Goal: Information Seeking & Learning: Learn about a topic

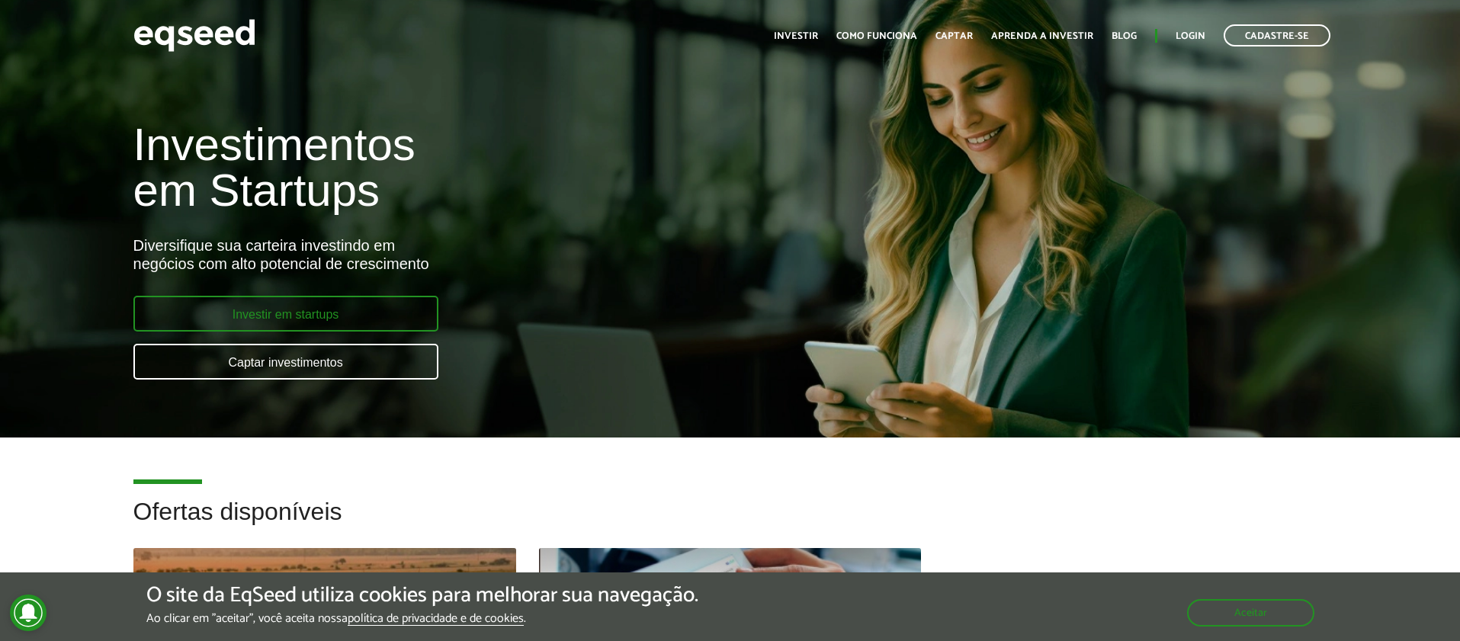
click at [337, 310] on link "Investir em startups" at bounding box center [285, 314] width 305 height 36
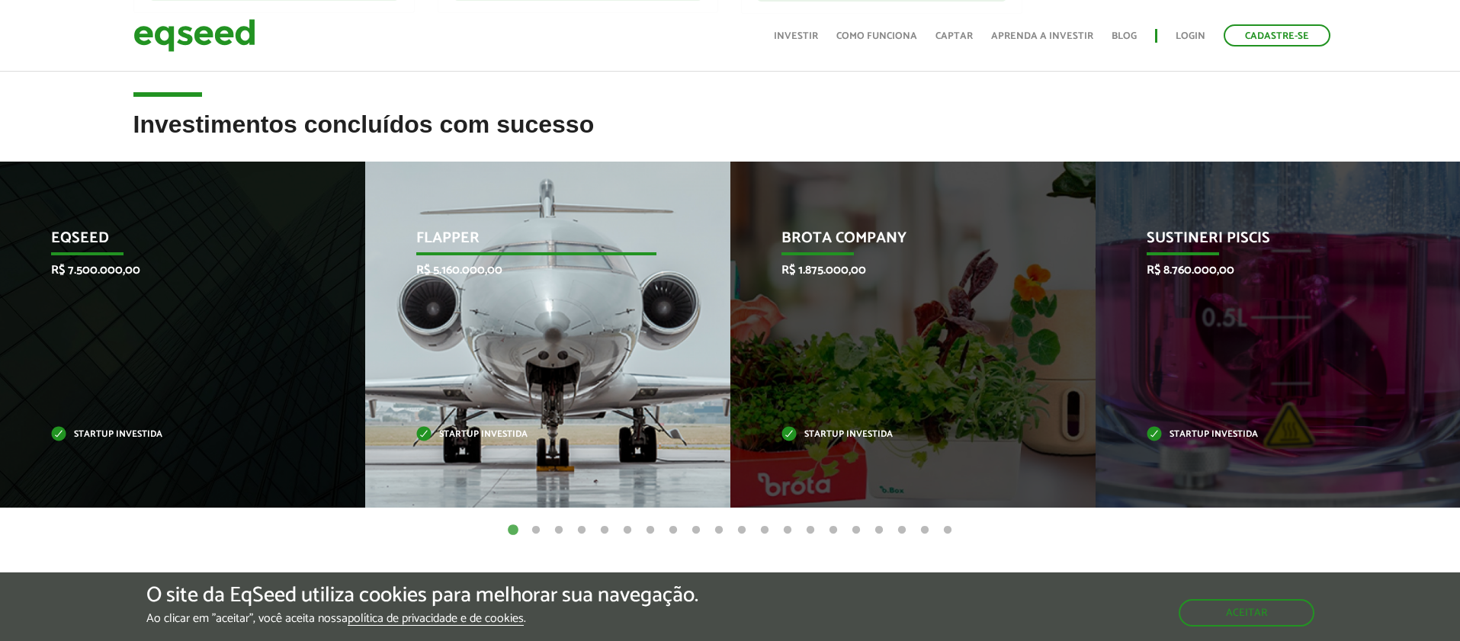
scroll to position [556, 0]
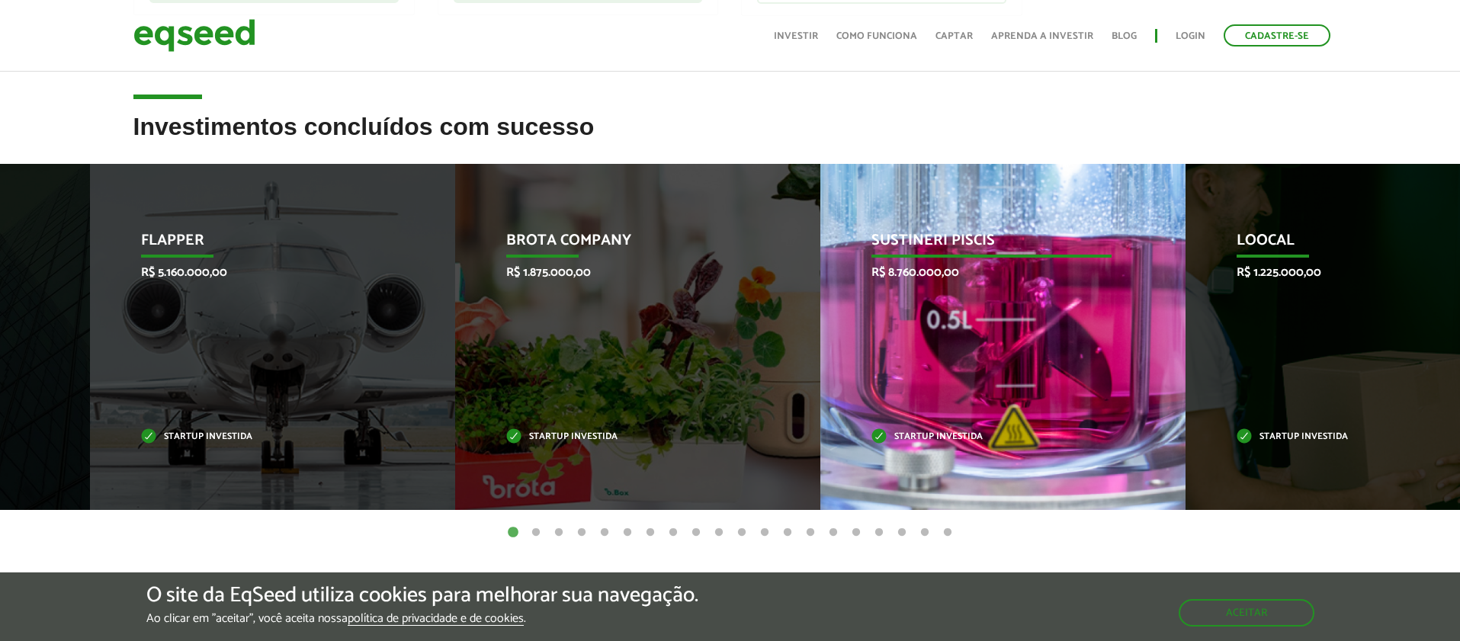
drag, startPoint x: 1338, startPoint y: 322, endPoint x: 1048, endPoint y: 322, distance: 289.7
click at [1053, 322] on div "Sustineri Piscis R$ 8.760.000,00 Startup investida" at bounding box center [991, 337] width 342 height 346
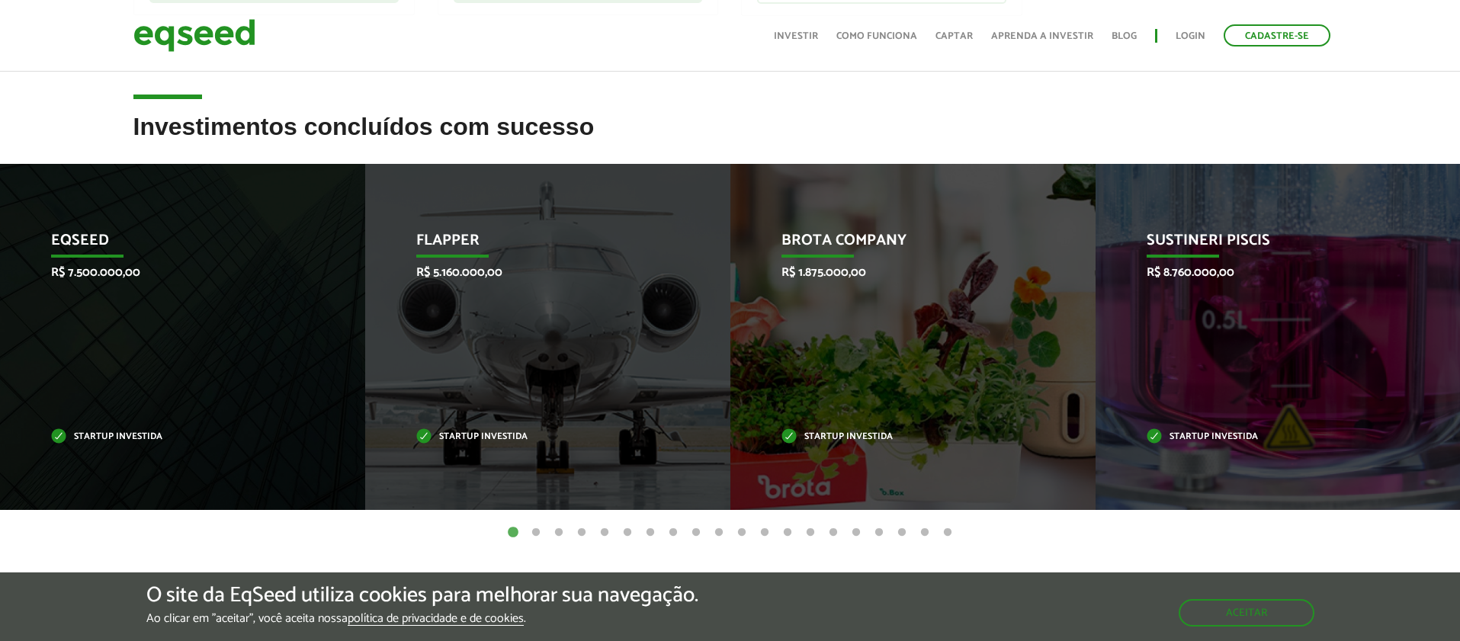
drag, startPoint x: 1139, startPoint y: 338, endPoint x: 851, endPoint y: 331, distance: 288.3
click at [1095, 337] on div "Sustineri Piscis R$ 8.760.000,00 Startup investida" at bounding box center [1266, 337] width 342 height 346
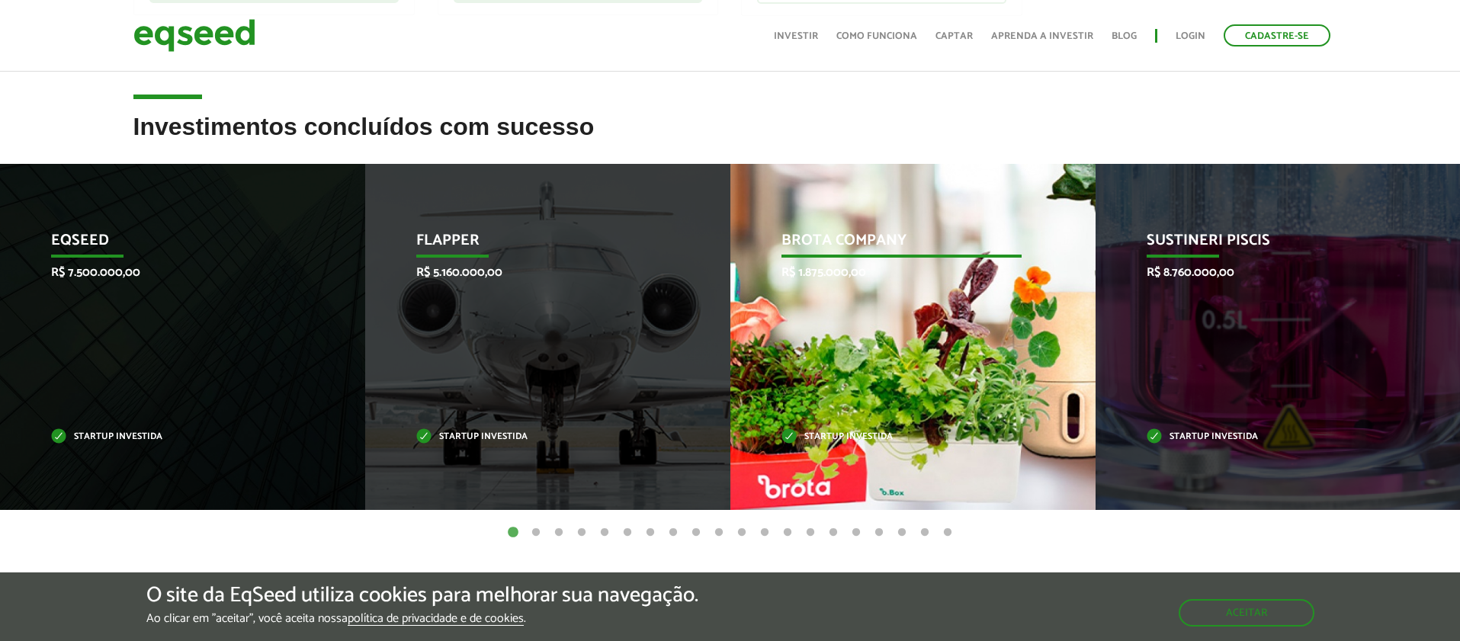
drag, startPoint x: 970, startPoint y: 335, endPoint x: 33, endPoint y: 335, distance: 936.9
click at [730, 335] on div "Brota Company R$ 1.875.000,00 Startup investida" at bounding box center [901, 337] width 342 height 346
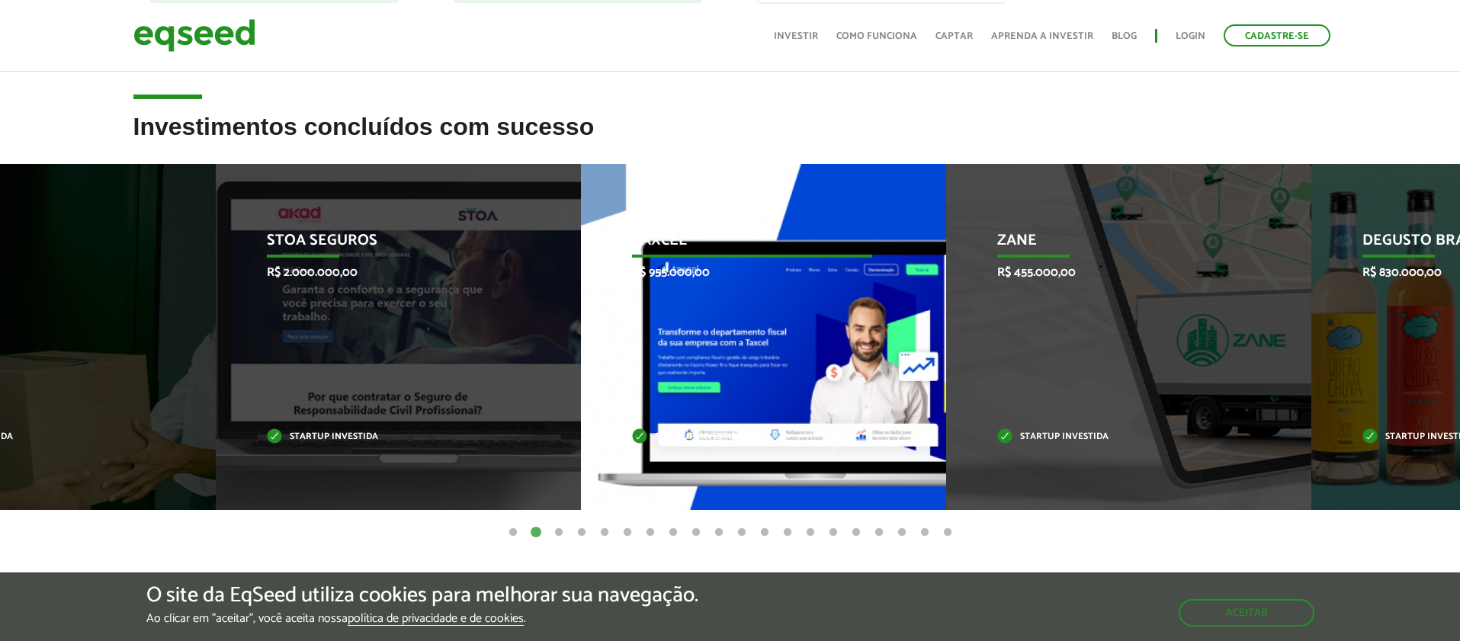
drag, startPoint x: 903, startPoint y: 329, endPoint x: 625, endPoint y: 325, distance: 278.3
click at [630, 325] on div "Taxcel R$ 955.000,00 Startup investida" at bounding box center [752, 337] width 342 height 346
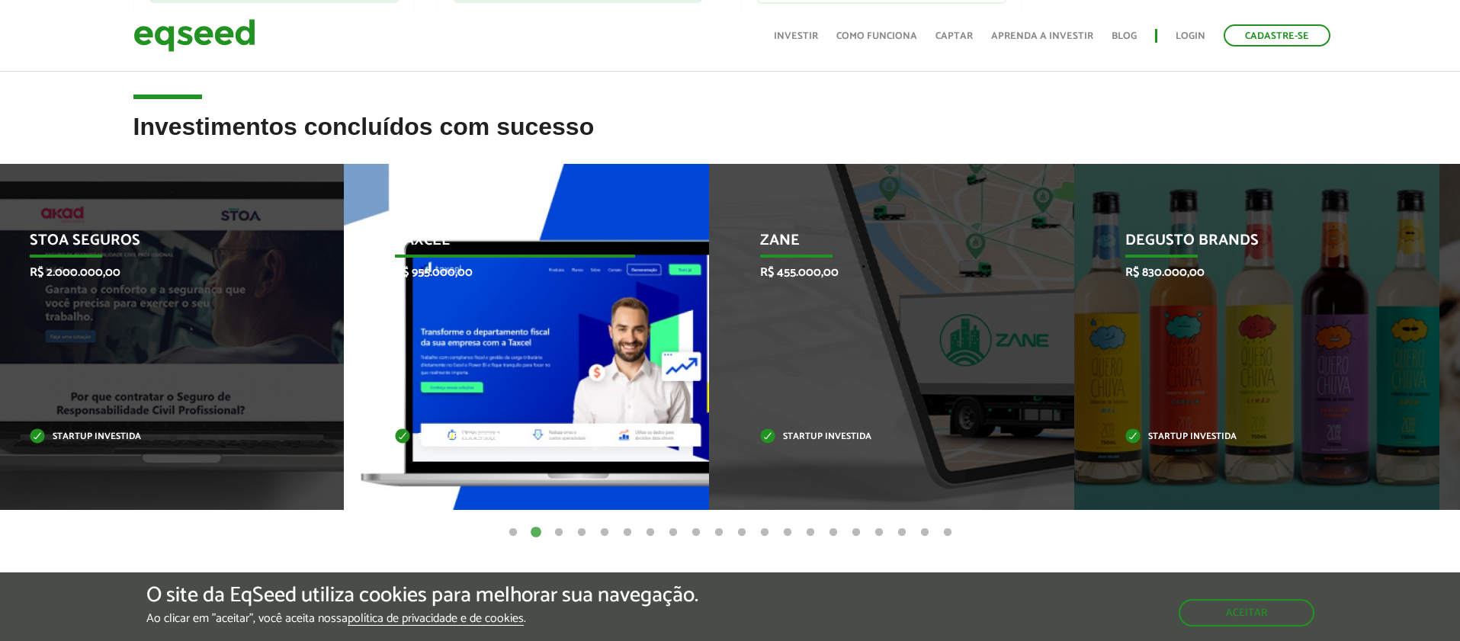
drag, startPoint x: 796, startPoint y: 343, endPoint x: 361, endPoint y: 326, distance: 434.8
click at [367, 326] on div "Taxcel R$ 955.000,00 Startup investida" at bounding box center [515, 337] width 342 height 346
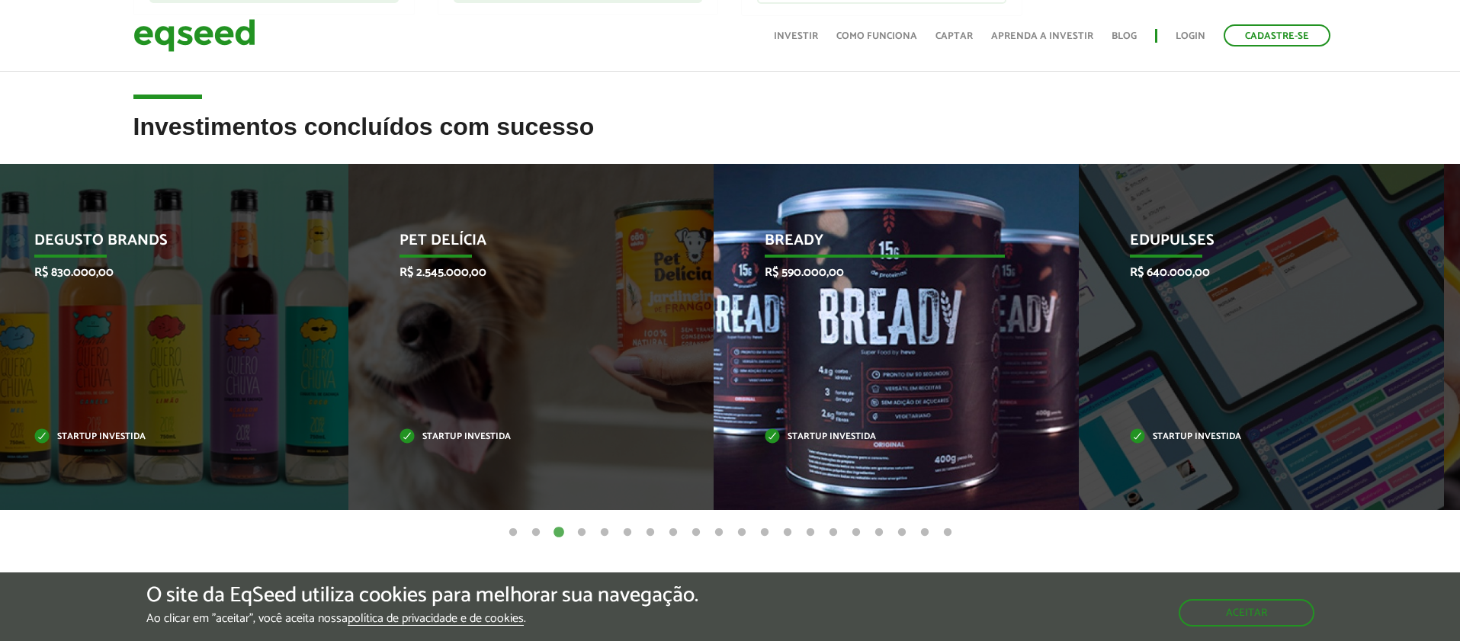
drag, startPoint x: 960, startPoint y: 366, endPoint x: 630, endPoint y: 356, distance: 329.5
click at [714, 357] on div "Bready R$ 590.000,00 Startup investida" at bounding box center [885, 337] width 342 height 346
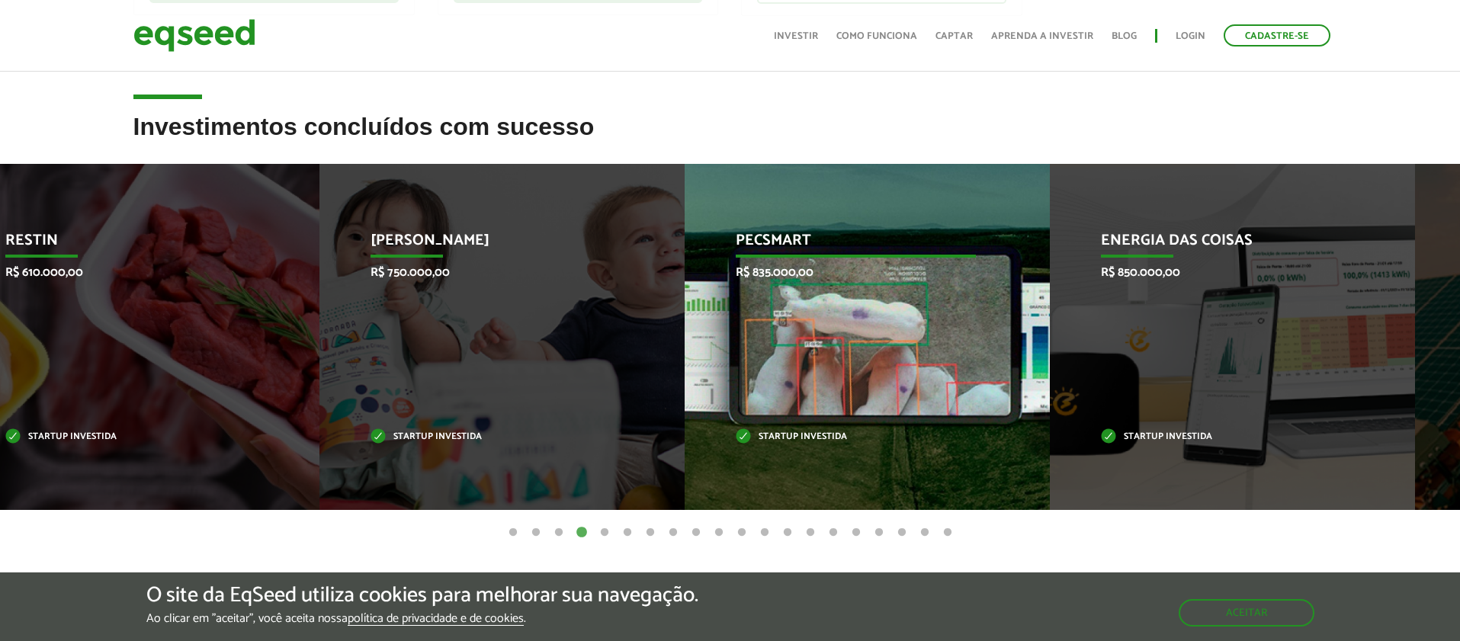
drag, startPoint x: 942, startPoint y: 374, endPoint x: 588, endPoint y: 376, distance: 354.5
click at [685, 376] on div "Pecsmart R$ 835.000,00 Startup investida" at bounding box center [856, 337] width 342 height 346
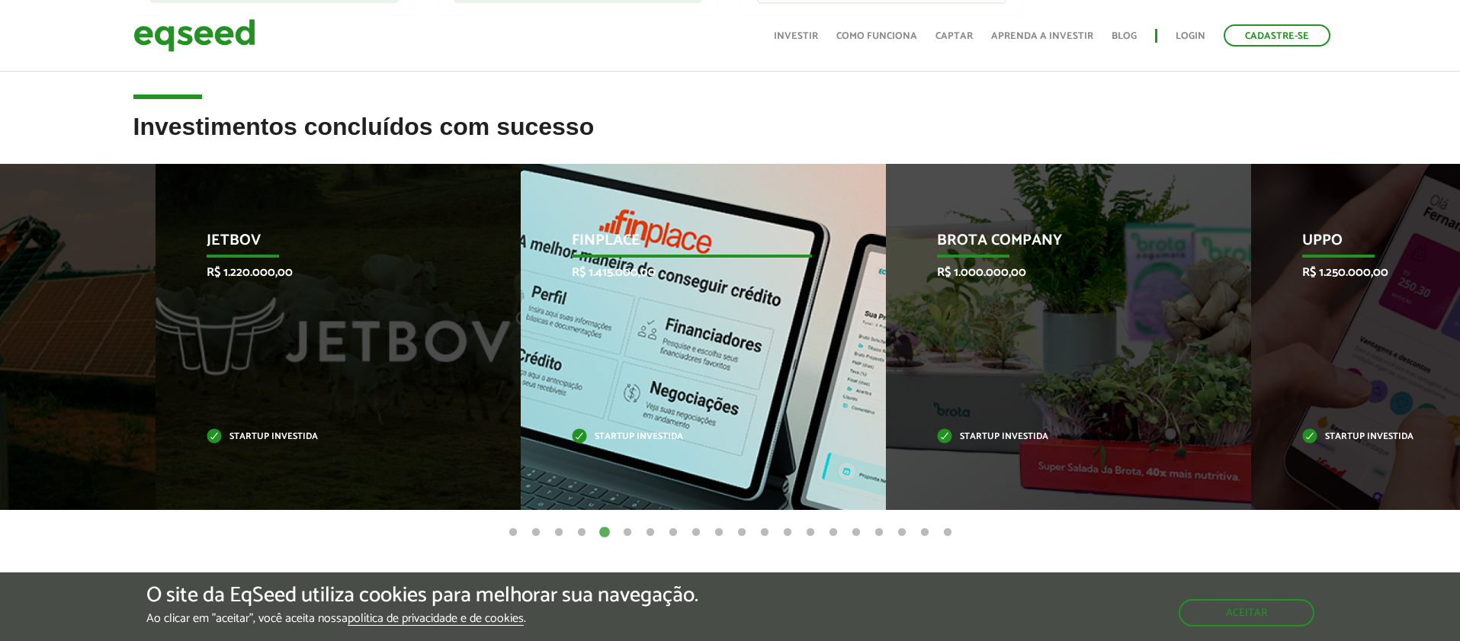
drag, startPoint x: 883, startPoint y: 332, endPoint x: 588, endPoint y: 334, distance: 295.0
click at [608, 334] on div "Finplace R$ 1.415.000,00 Startup investida" at bounding box center [692, 337] width 342 height 346
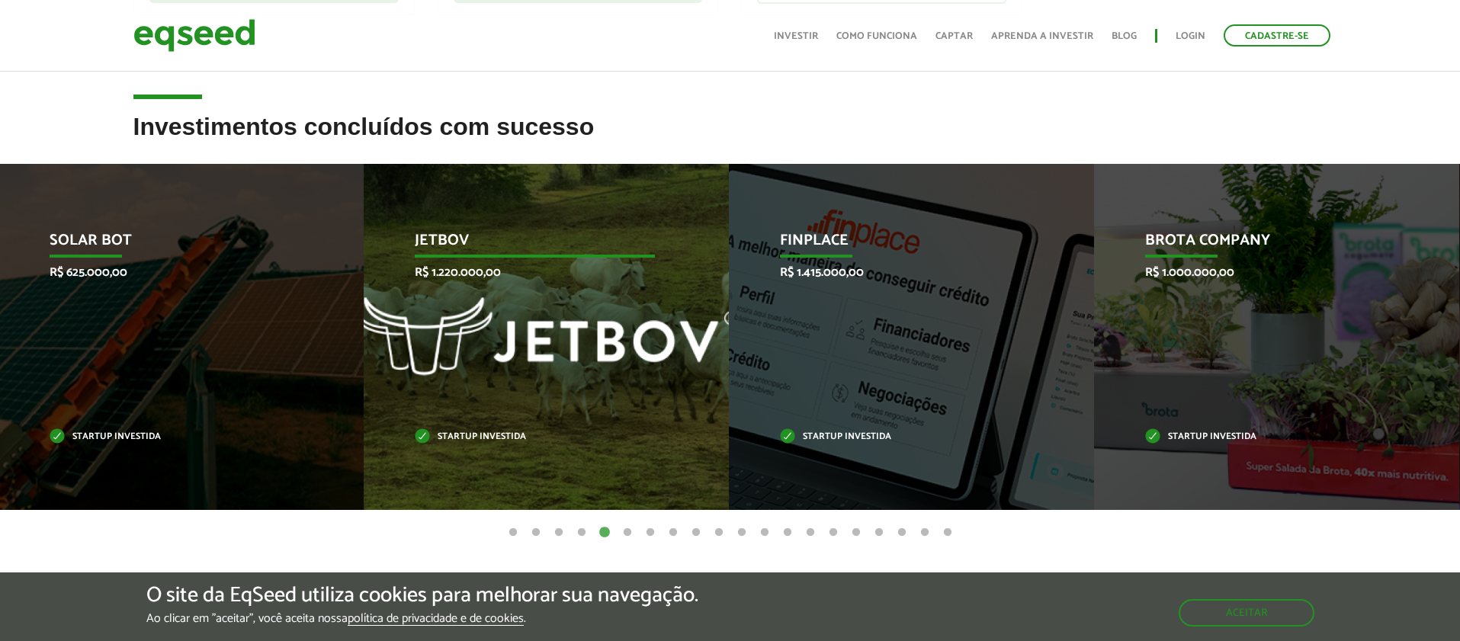
drag, startPoint x: 701, startPoint y: 337, endPoint x: 233, endPoint y: 358, distance: 467.8
click at [364, 358] on div "JetBov R$ 1.220.000,00 Startup investida" at bounding box center [535, 337] width 342 height 346
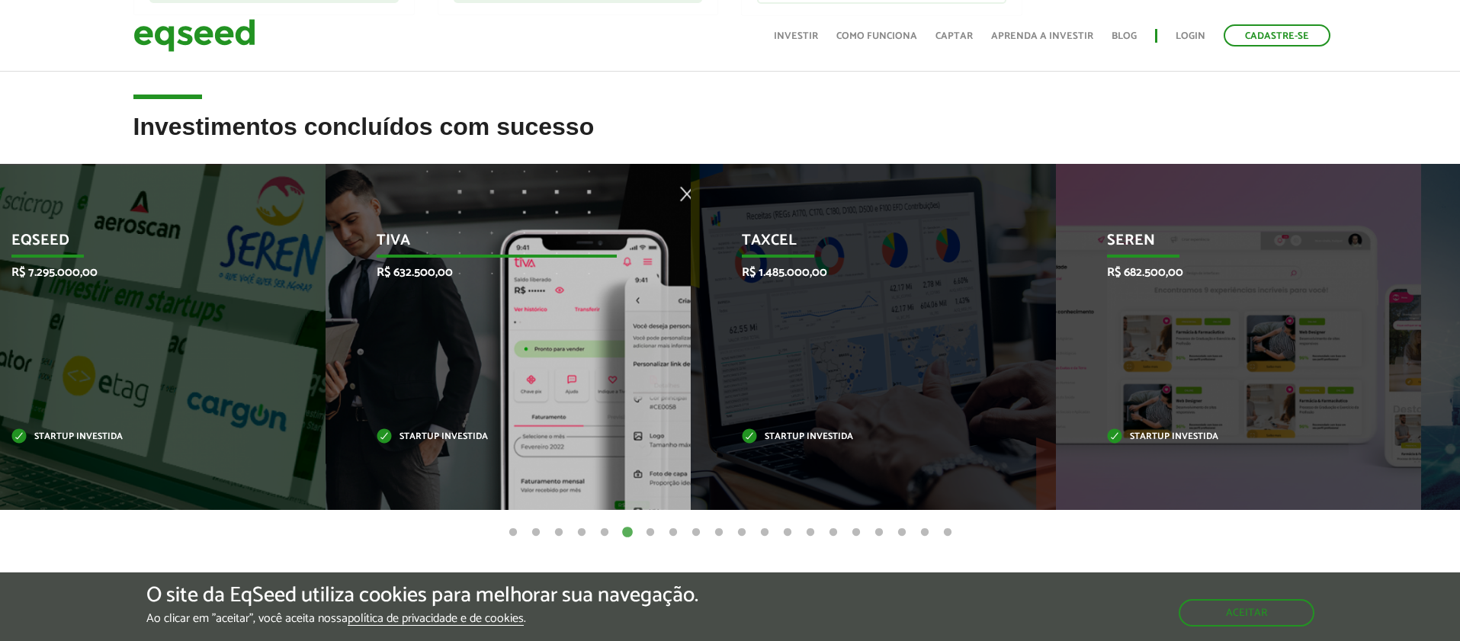
drag, startPoint x: 887, startPoint y: 349, endPoint x: 482, endPoint y: 358, distance: 404.9
click at [482, 358] on div "Tiva R$ 632.500,00 Startup investida" at bounding box center [497, 337] width 342 height 346
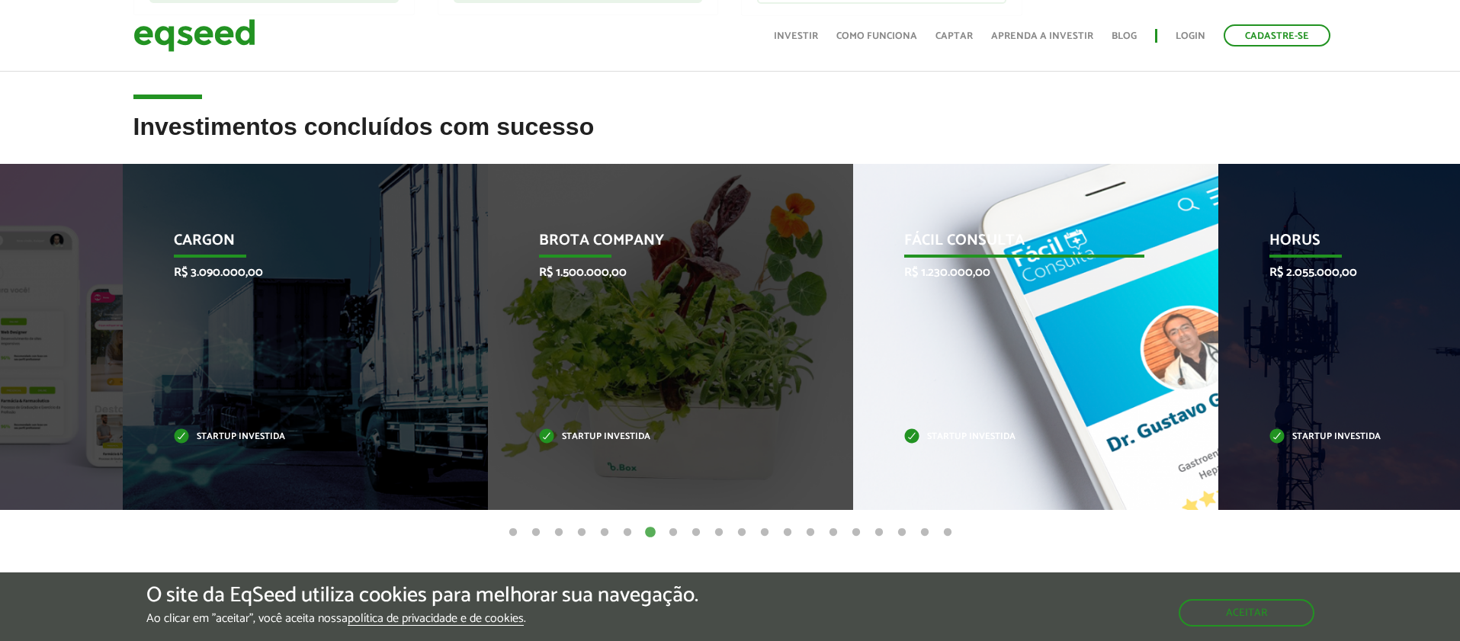
drag, startPoint x: 1156, startPoint y: 364, endPoint x: 573, endPoint y: 393, distance: 584.7
click at [853, 391] on div "Fácil Consulta R$ 1.230.000,00 Startup investida" at bounding box center [1024, 337] width 342 height 346
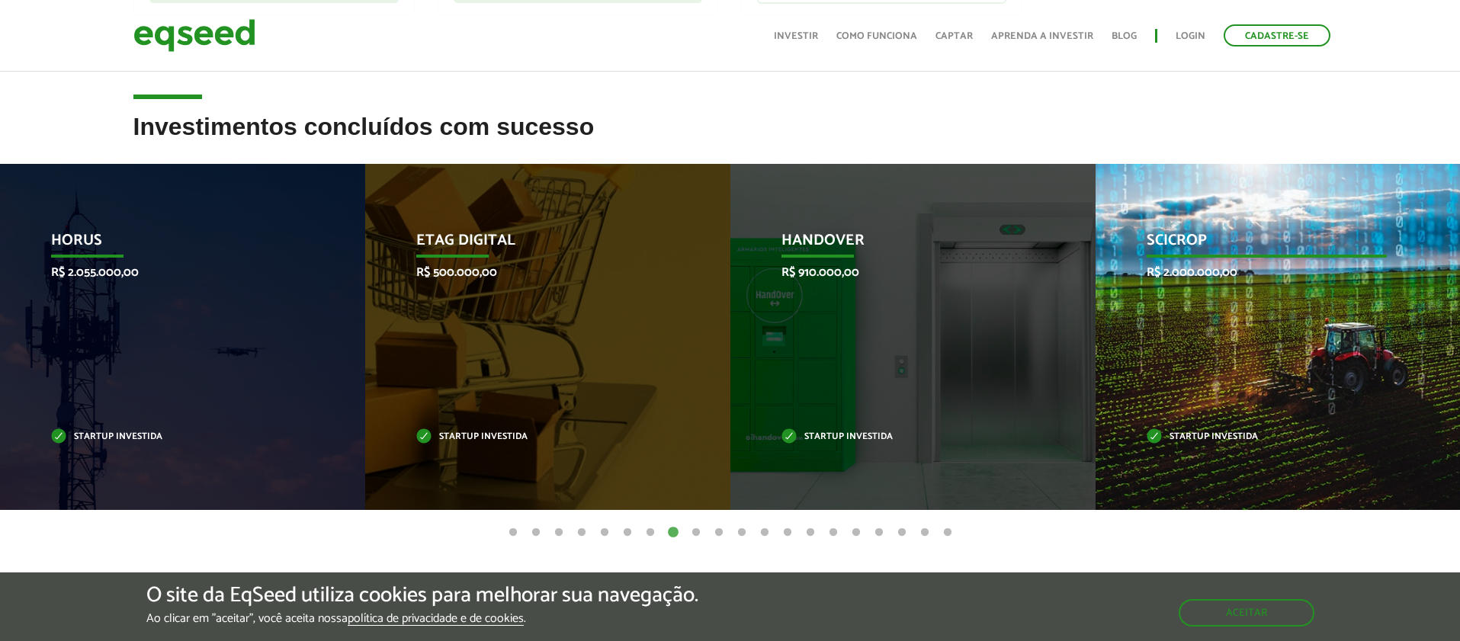
drag, startPoint x: 1217, startPoint y: 364, endPoint x: 408, endPoint y: 333, distance: 810.2
click at [1095, 333] on div "SciCrop R$ 2.000.000,00 Startup investida" at bounding box center [1266, 337] width 342 height 346
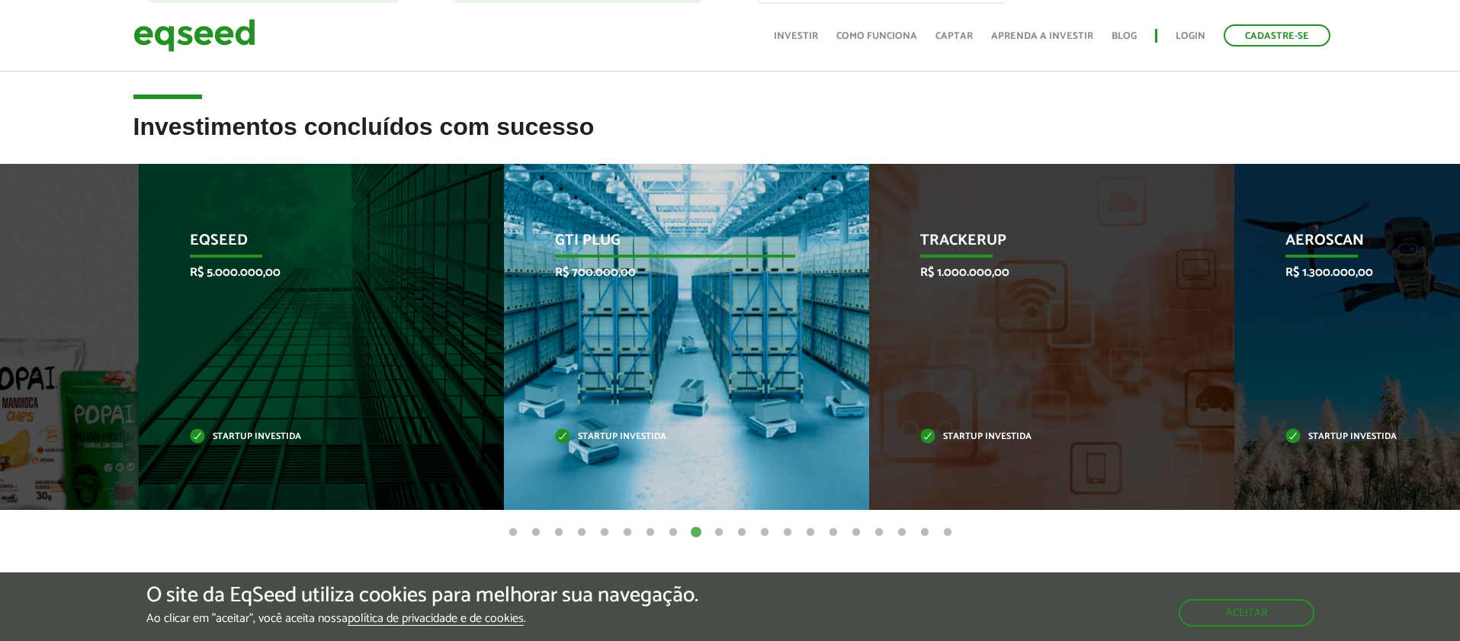
drag, startPoint x: 989, startPoint y: 258, endPoint x: 747, endPoint y: 277, distance: 242.5
click at [747, 277] on div "GTI PLUG R$ 700.000,00 Startup investida" at bounding box center [675, 337] width 342 height 346
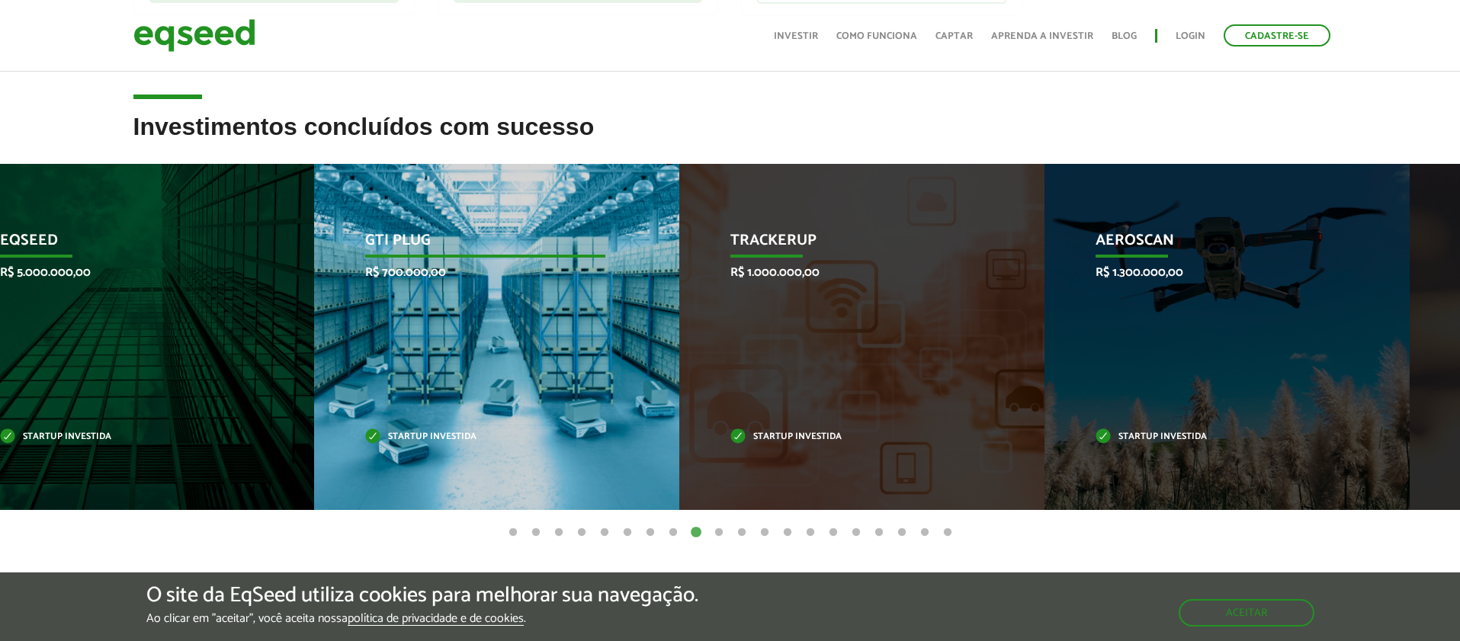
drag, startPoint x: 831, startPoint y: 342, endPoint x: 393, endPoint y: 367, distance: 438.3
click at [393, 367] on div "GTI PLUG R$ 700.000,00 Startup investida" at bounding box center [485, 337] width 342 height 346
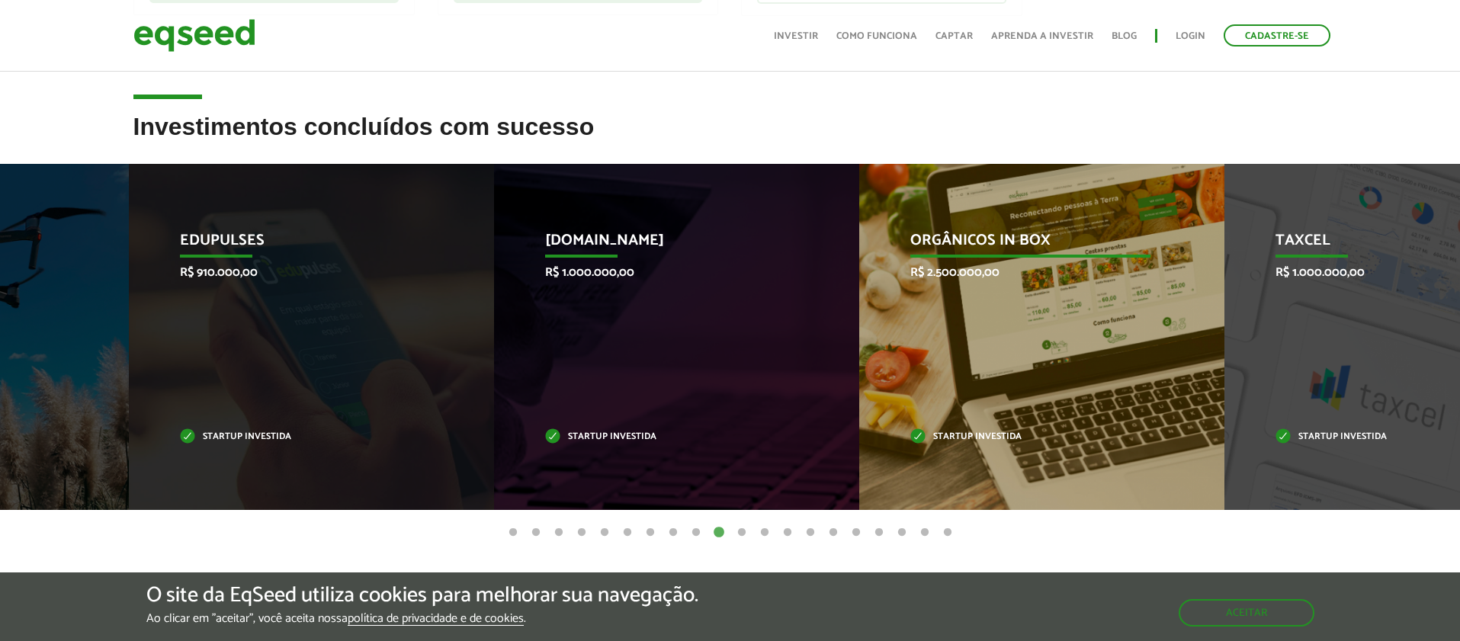
drag, startPoint x: 1301, startPoint y: 348, endPoint x: 912, endPoint y: 374, distance: 389.6
click at [914, 373] on div "Orgânicos in Box R$ 2.500.000,00 Startup investida" at bounding box center [1030, 337] width 342 height 346
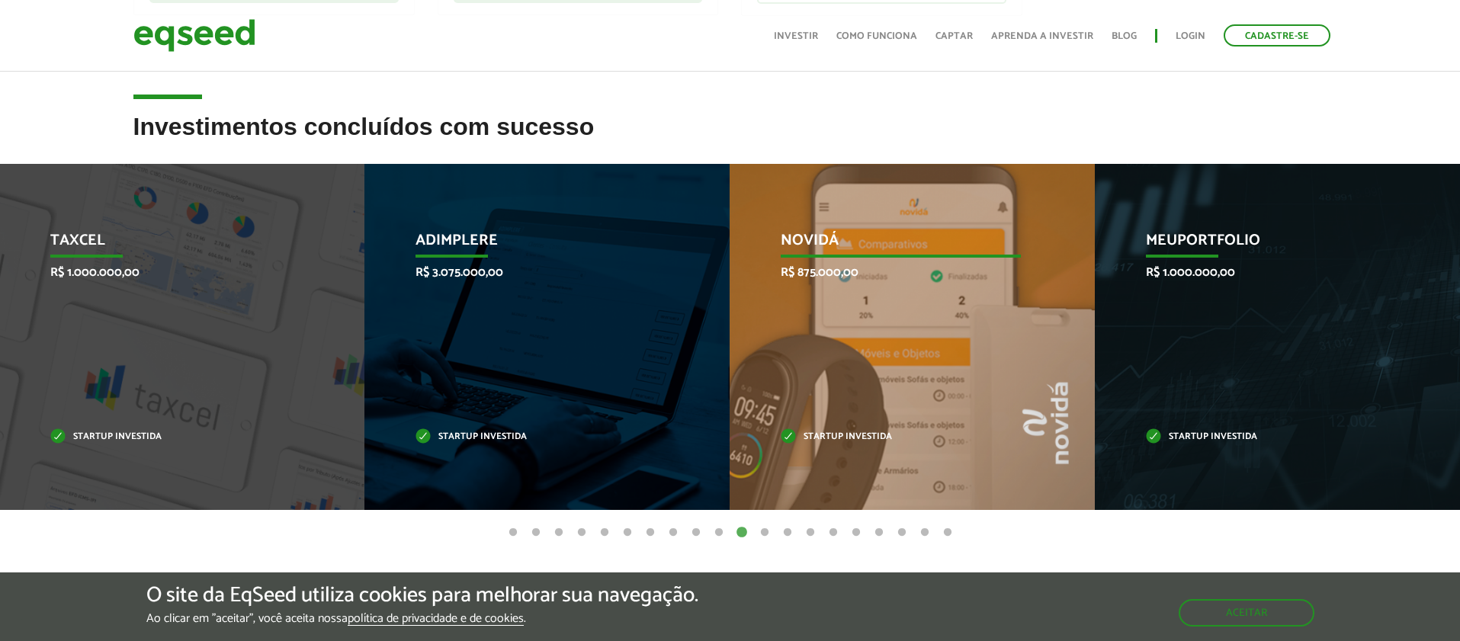
drag, startPoint x: 912, startPoint y: 374, endPoint x: 338, endPoint y: 457, distance: 580.8
click at [730, 456] on div "Novidá R$ 875.000,00 Startup investida" at bounding box center [901, 337] width 342 height 346
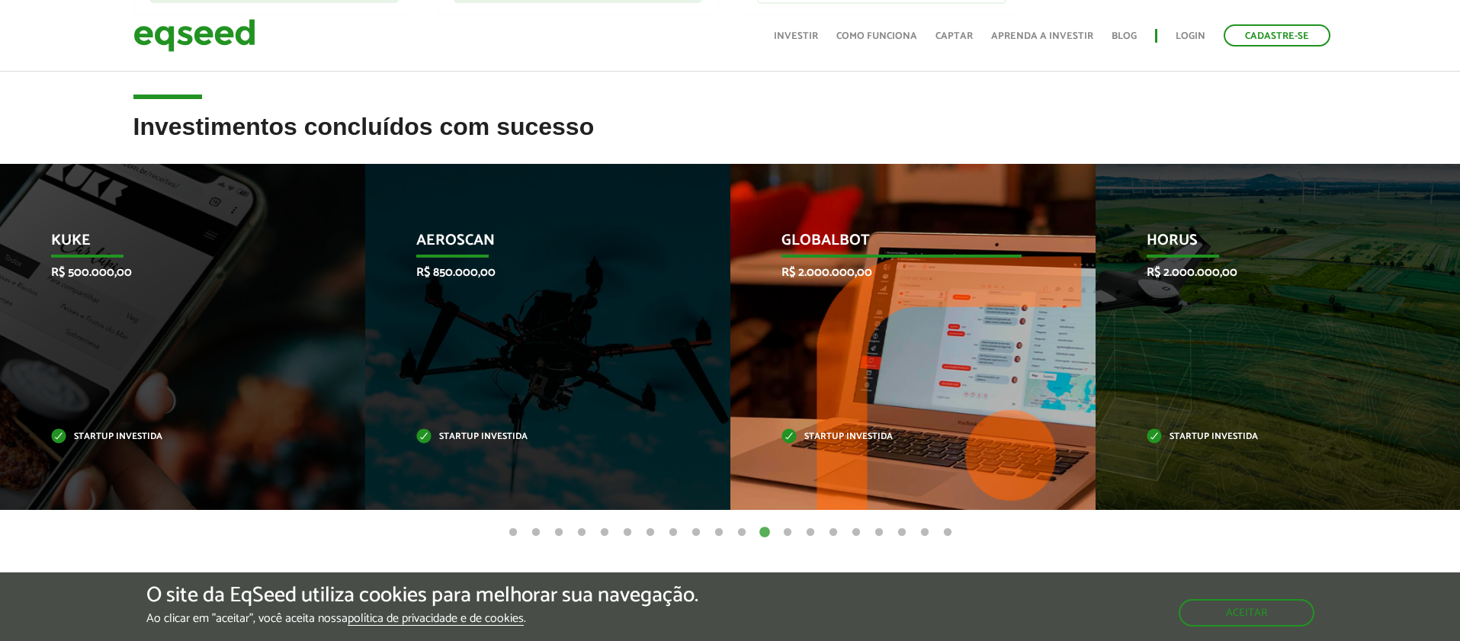
click at [837, 319] on div "Globalbot R$ 2.000.000,00 Startup investida" at bounding box center [901, 337] width 342 height 346
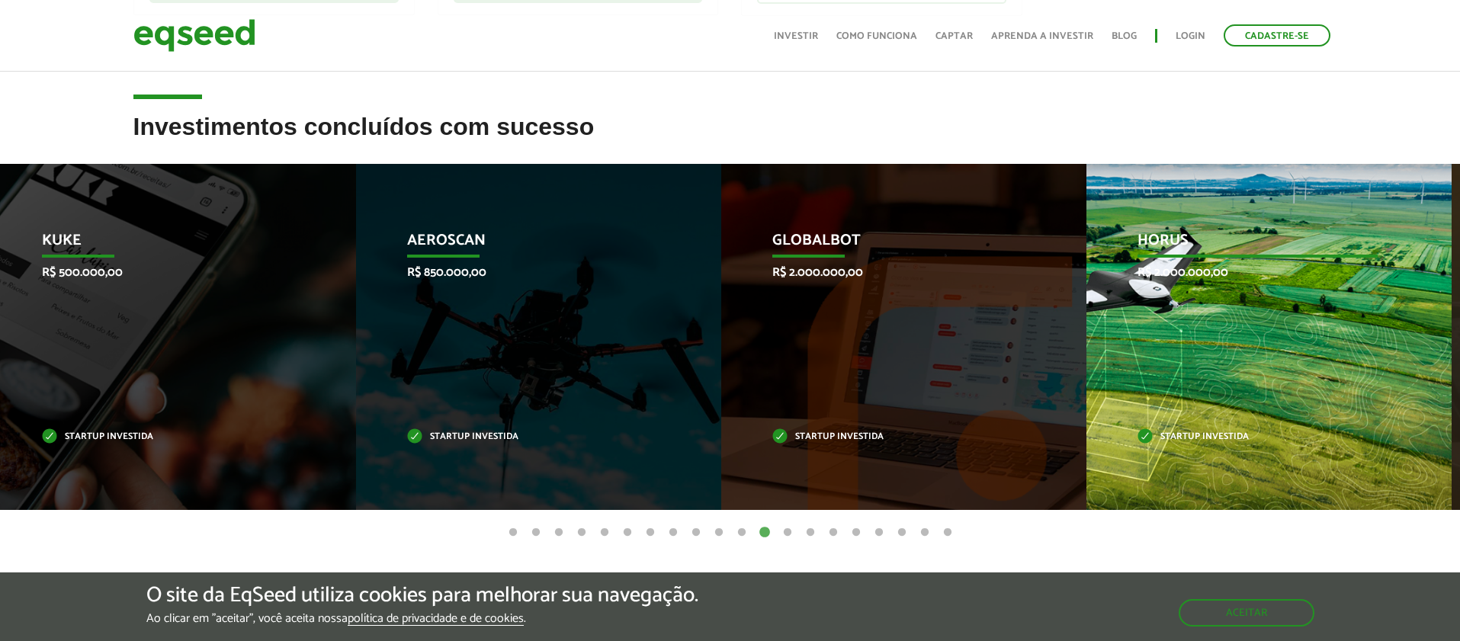
drag, startPoint x: 1223, startPoint y: 330, endPoint x: 951, endPoint y: 346, distance: 271.9
click at [1086, 346] on div "HORUS R$ 2.000.000,00 Startup investida" at bounding box center [1257, 337] width 342 height 346
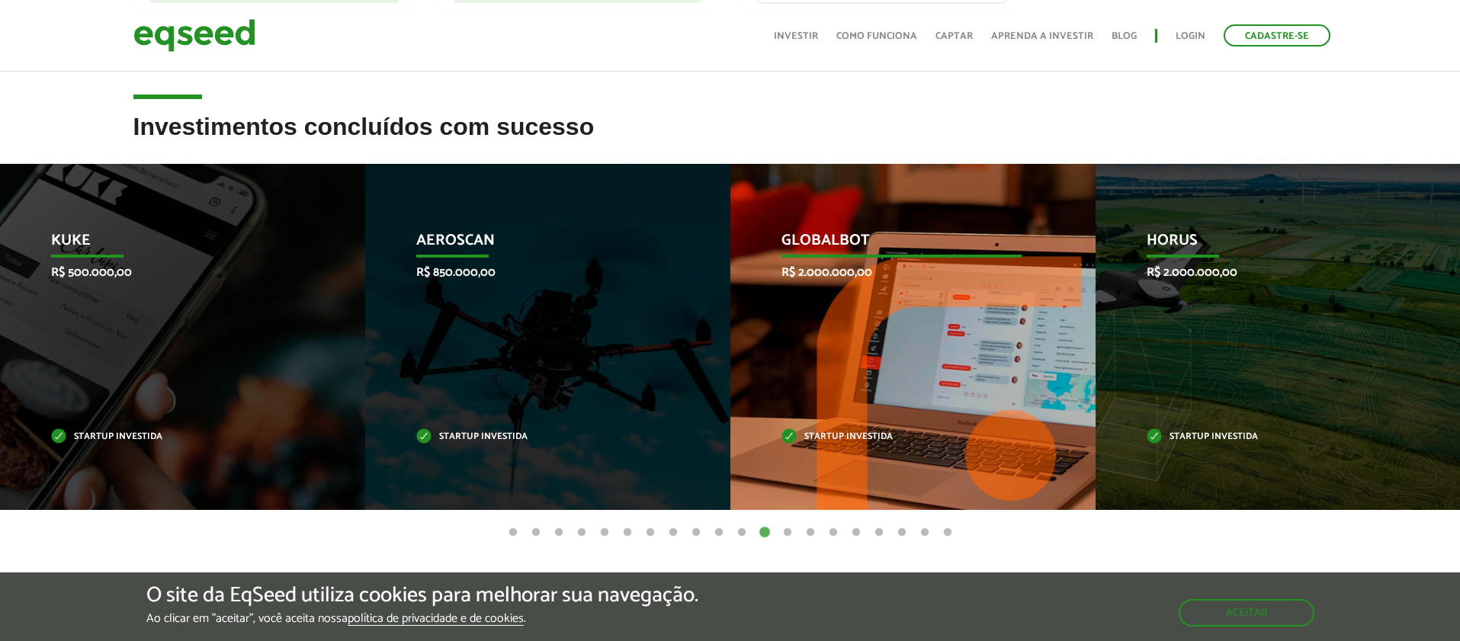
drag, startPoint x: 1038, startPoint y: 344, endPoint x: 668, endPoint y: 390, distance: 372.6
click at [730, 390] on div "Globalbot R$ 2.000.000,00 Startup investida" at bounding box center [901, 337] width 342 height 346
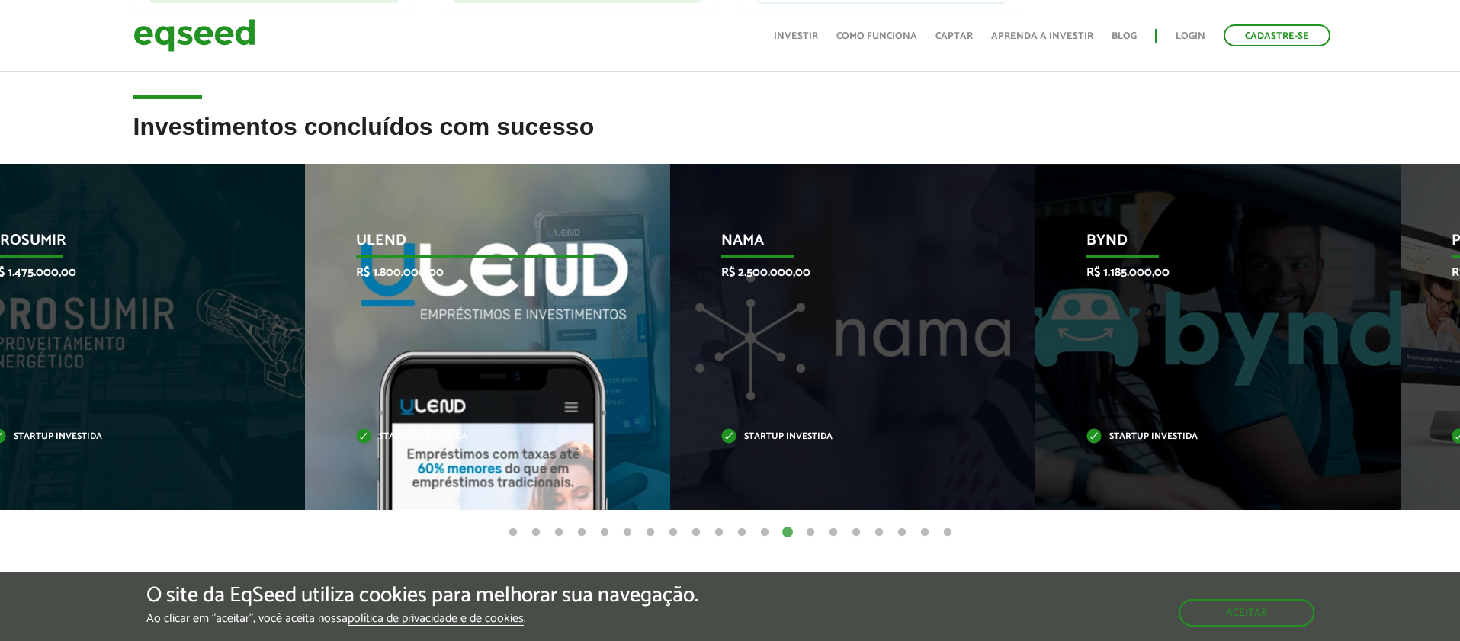
drag, startPoint x: 919, startPoint y: 345, endPoint x: 422, endPoint y: 404, distance: 499.8
click at [430, 402] on div "Ulend R$ 1.800.000,00 Startup investida" at bounding box center [476, 337] width 342 height 346
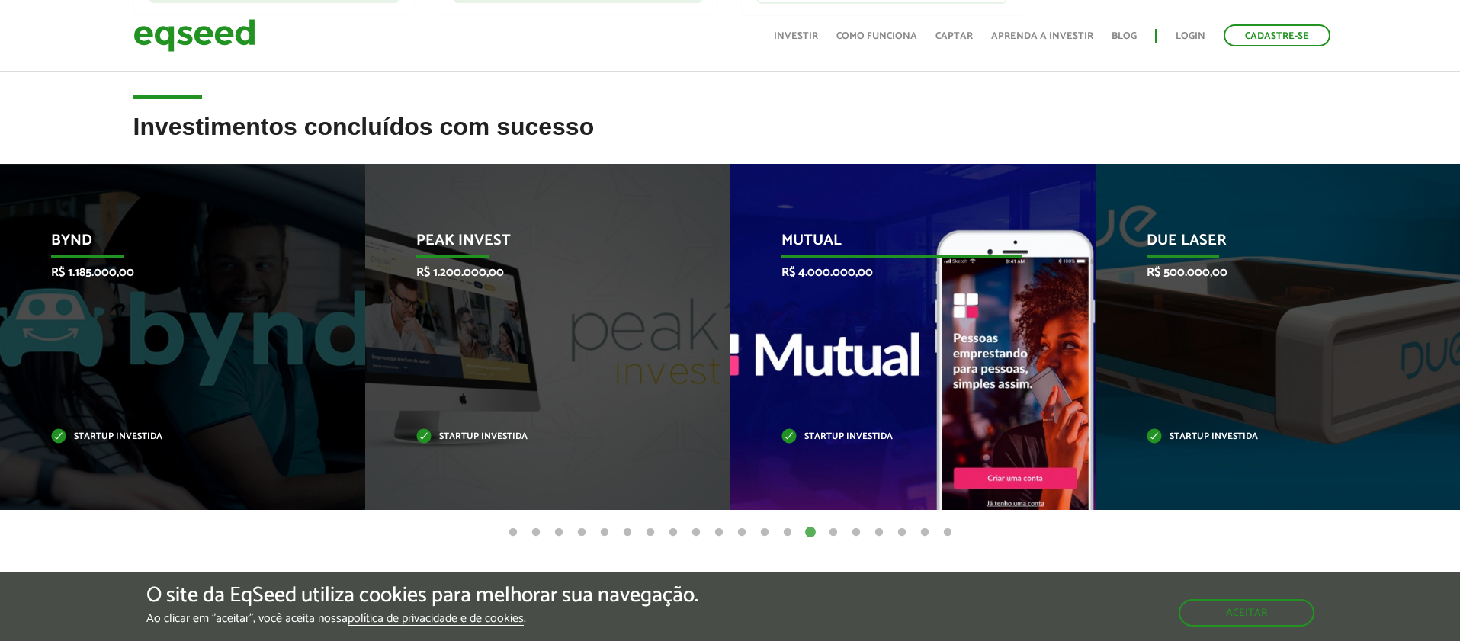
drag, startPoint x: 903, startPoint y: 343, endPoint x: 481, endPoint y: 377, distance: 423.7
click at [730, 377] on div "Mutual R$ 4.000.000,00 Startup investida" at bounding box center [901, 337] width 342 height 346
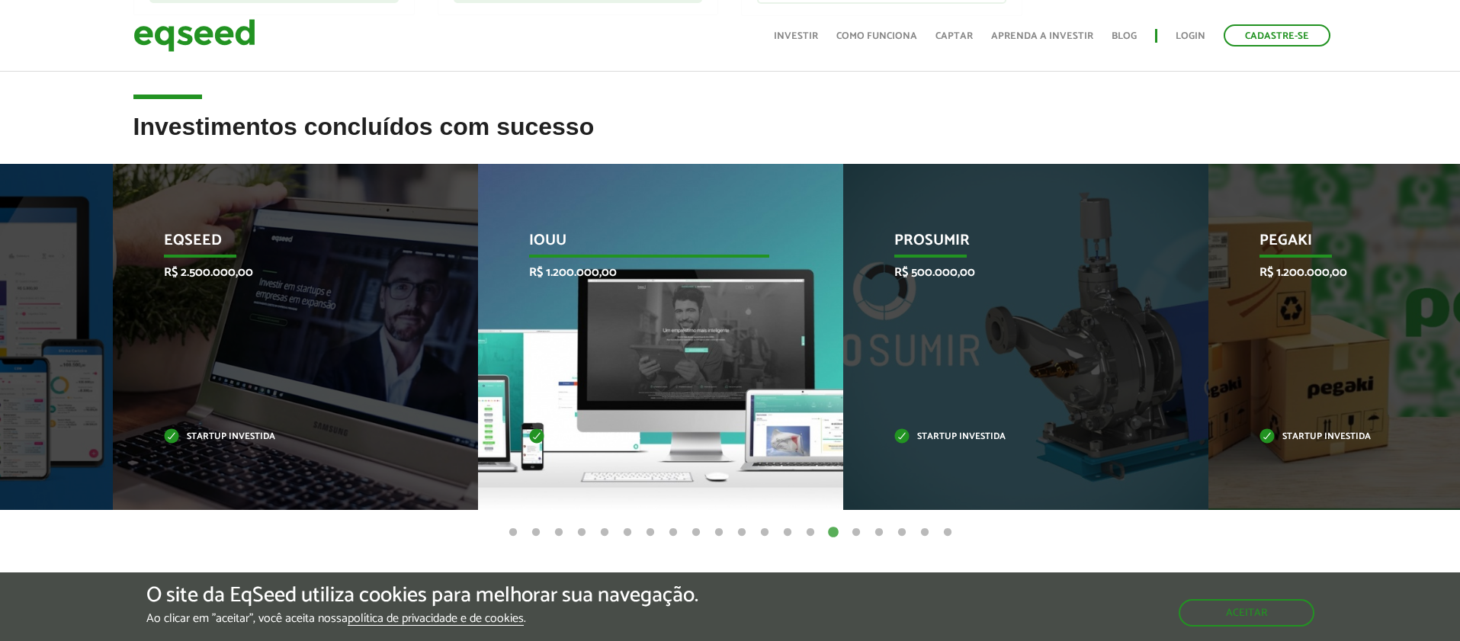
drag, startPoint x: 745, startPoint y: 334, endPoint x: 449, endPoint y: 345, distance: 296.0
click at [478, 345] on div "IOUU R$ 1.200.000,00 Startup investida" at bounding box center [649, 337] width 342 height 346
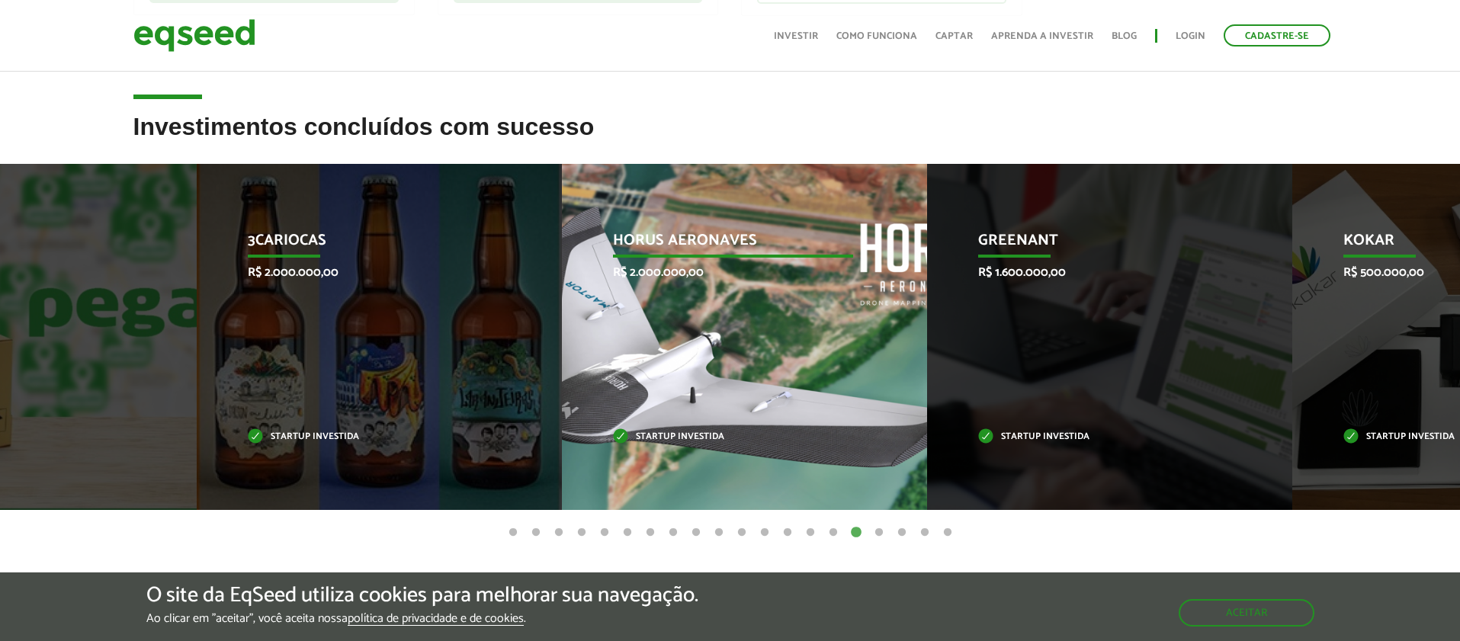
drag, startPoint x: 742, startPoint y: 339, endPoint x: 408, endPoint y: 351, distance: 334.1
click at [562, 351] on div "Horus Aeronaves R$ 2.000.000,00 Startup investida" at bounding box center [733, 337] width 342 height 346
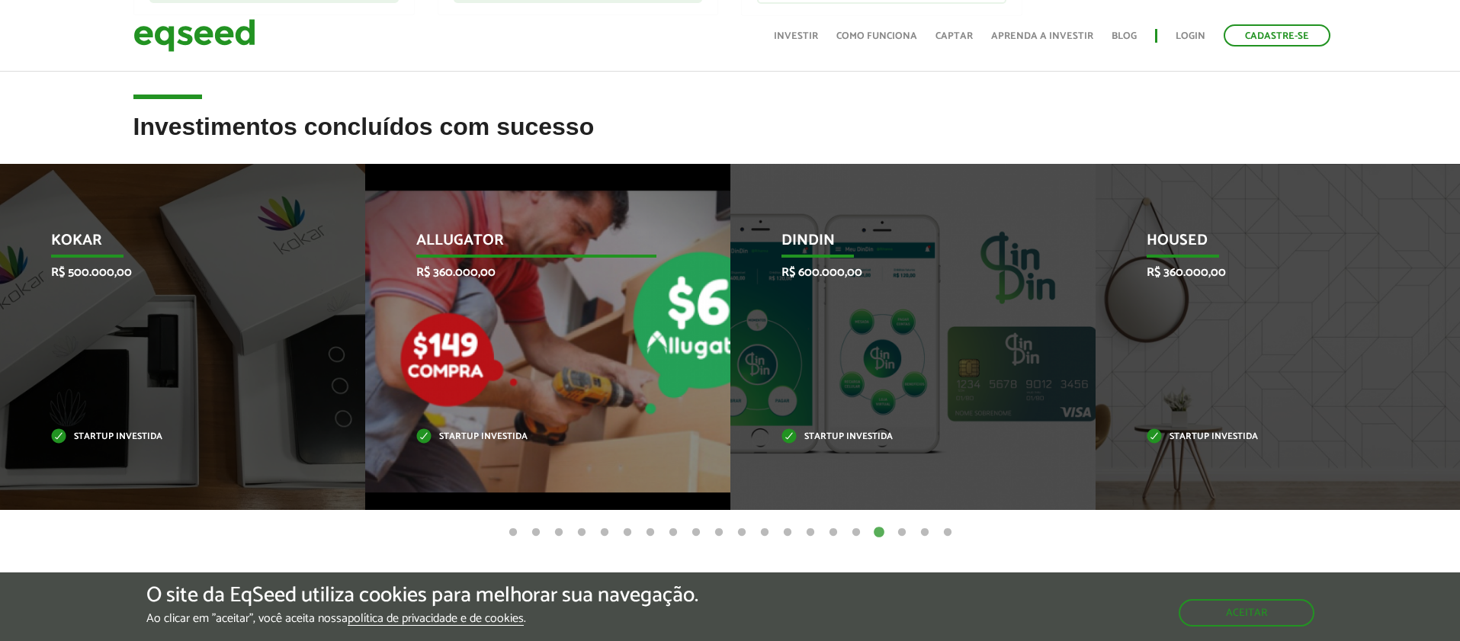
click at [463, 239] on p "Allugator" at bounding box center [535, 245] width 239 height 26
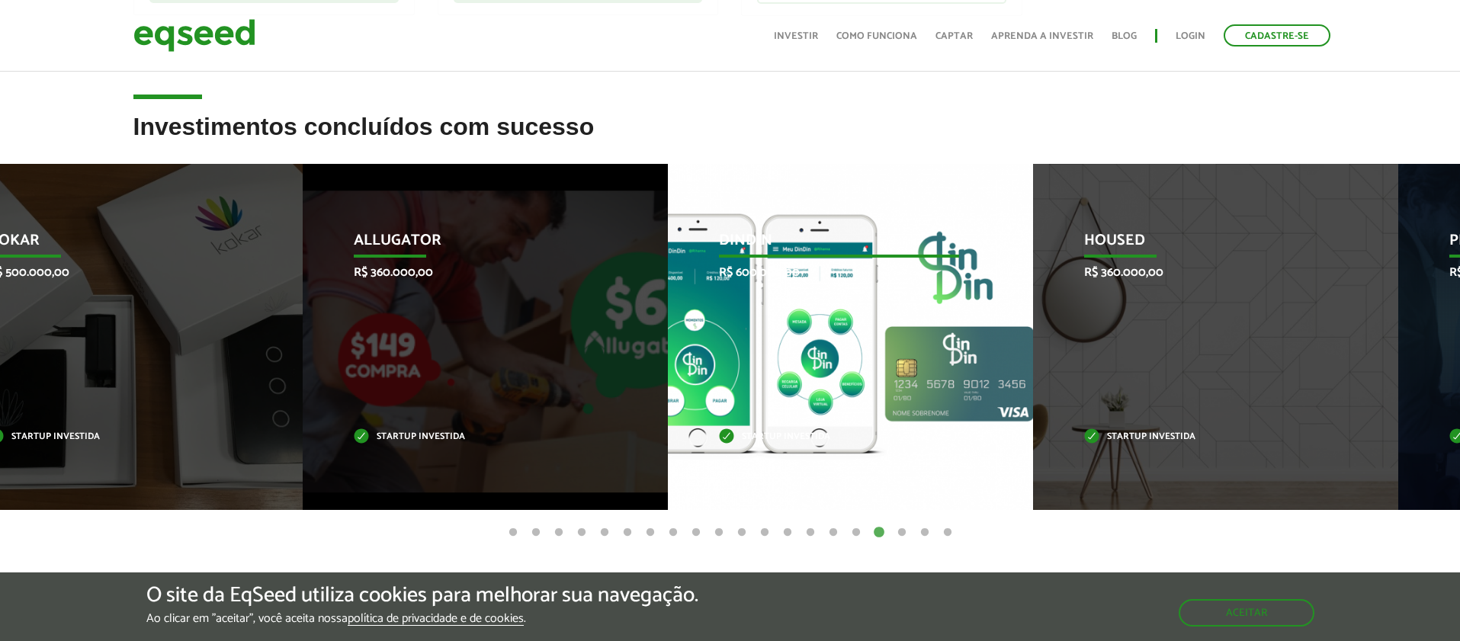
drag, startPoint x: 860, startPoint y: 310, endPoint x: 518, endPoint y: 317, distance: 341.6
click at [668, 317] on div "DinDin R$ 600.000,00 Startup investida" at bounding box center [839, 337] width 342 height 346
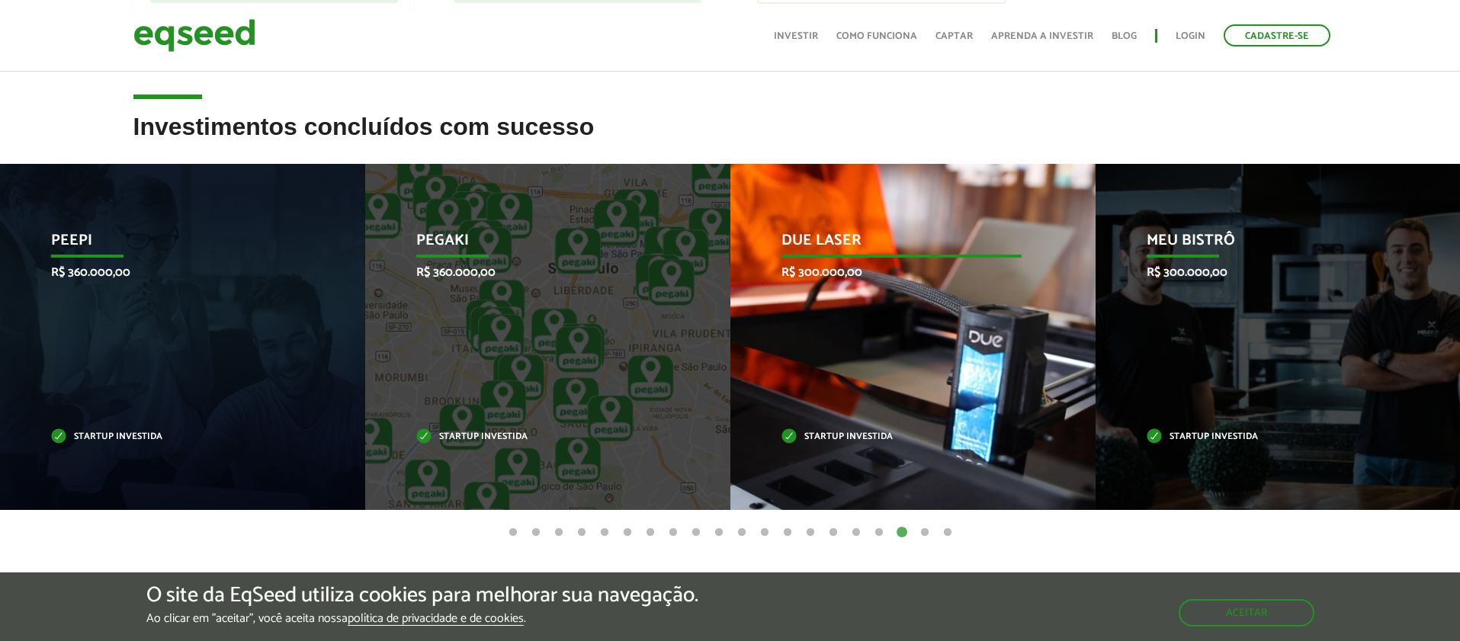
drag, startPoint x: 1034, startPoint y: 289, endPoint x: 673, endPoint y: 343, distance: 365.4
click at [730, 338] on div "Due Laser R$ 300.000,00 Startup investida" at bounding box center [901, 337] width 342 height 346
